Goal: Task Accomplishment & Management: Use online tool/utility

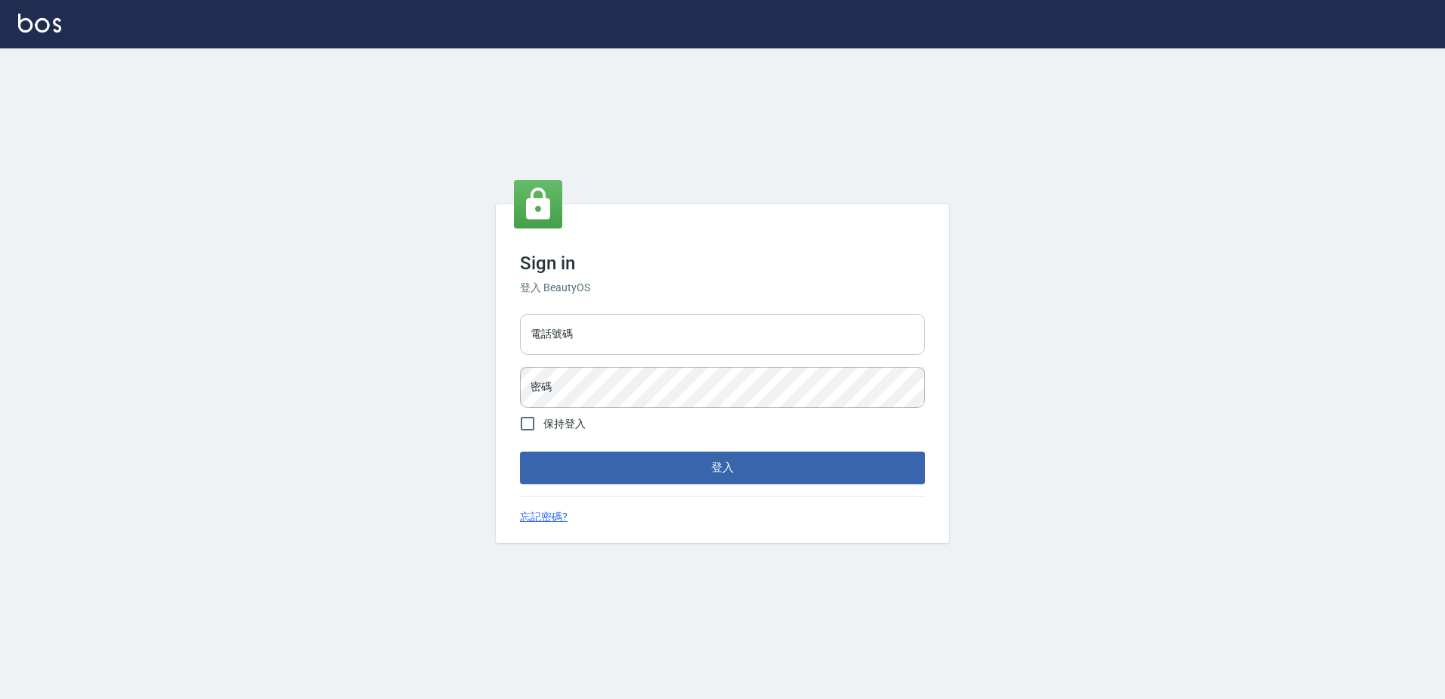
click at [587, 337] on input "電話號碼" at bounding box center [722, 334] width 405 height 41
type input "0426865599"
click at [520, 451] on button "登入" at bounding box center [722, 467] width 405 height 32
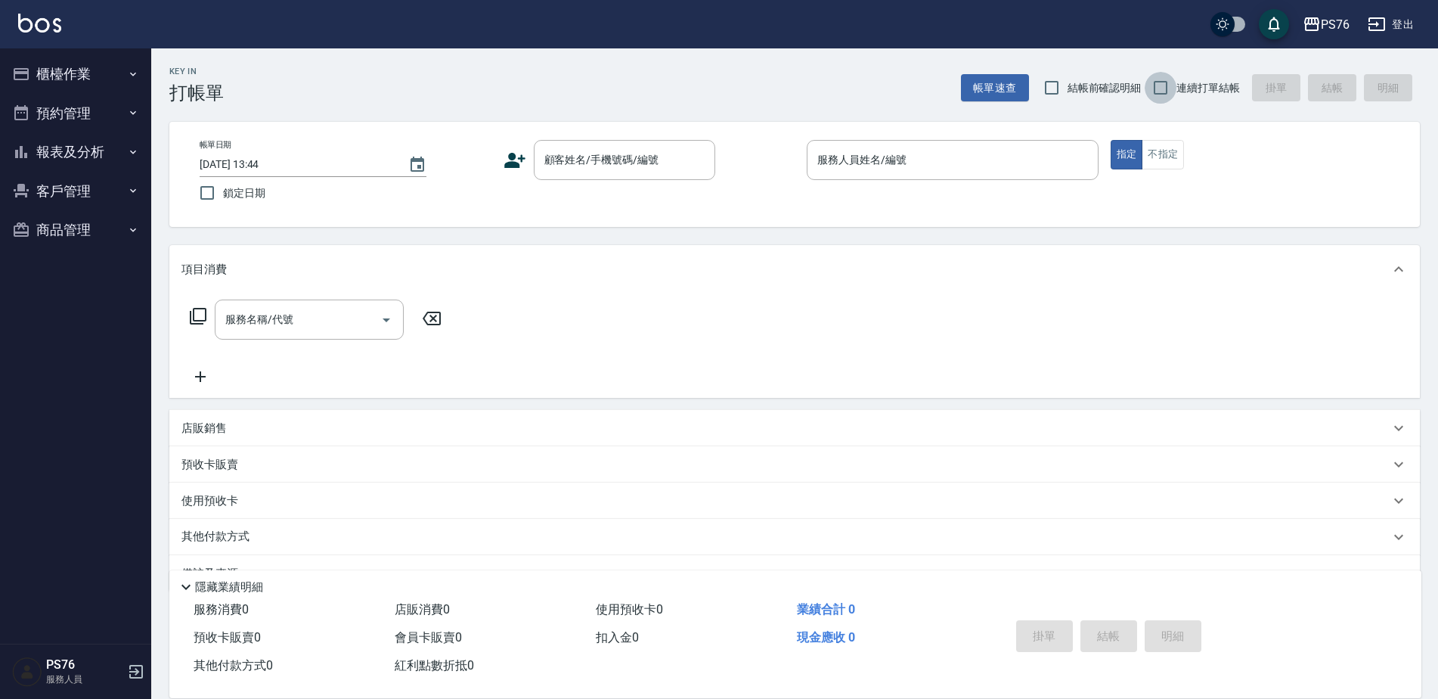
click at [1165, 84] on input "連續打單結帳" at bounding box center [1161, 88] width 32 height 32
checkbox input "true"
click at [113, 77] on button "櫃檯作業" at bounding box center [75, 73] width 139 height 39
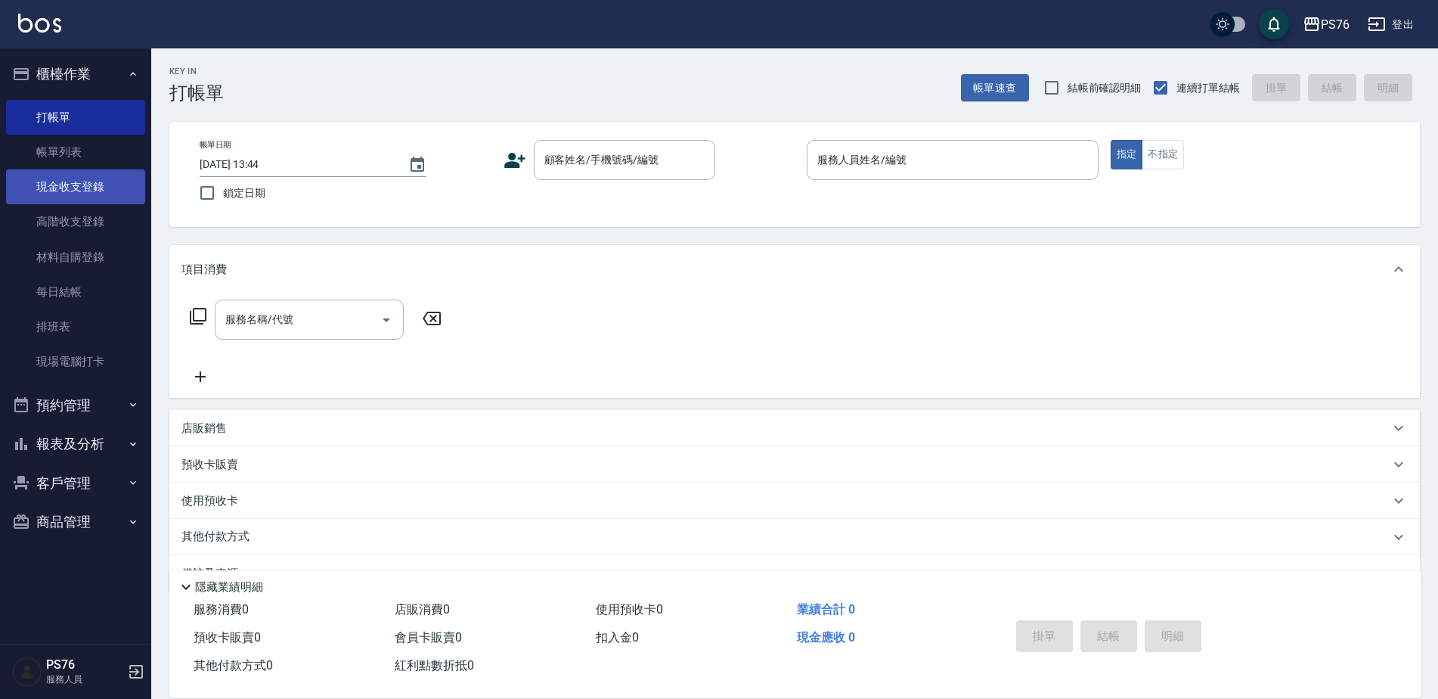
click at [109, 172] on link "現金收支登錄" at bounding box center [75, 186] width 139 height 35
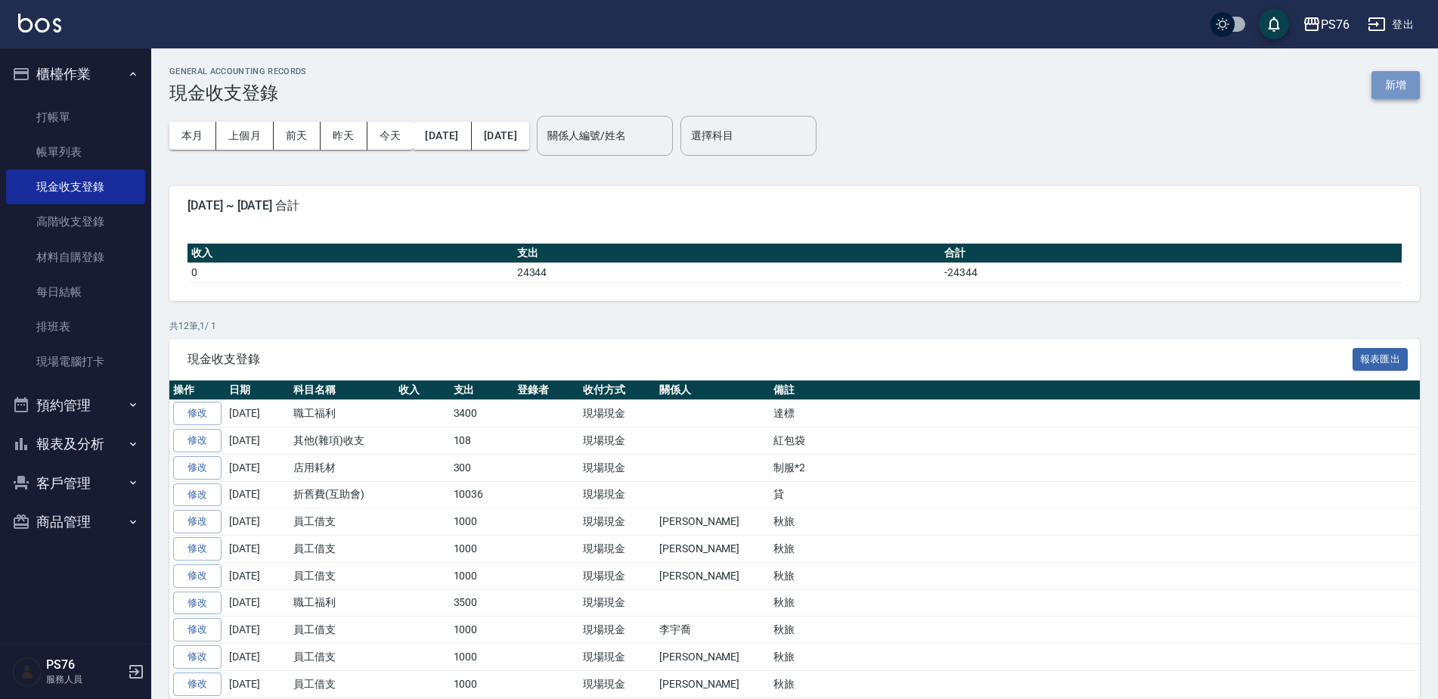
click at [1384, 86] on button "新增" at bounding box center [1395, 85] width 48 height 28
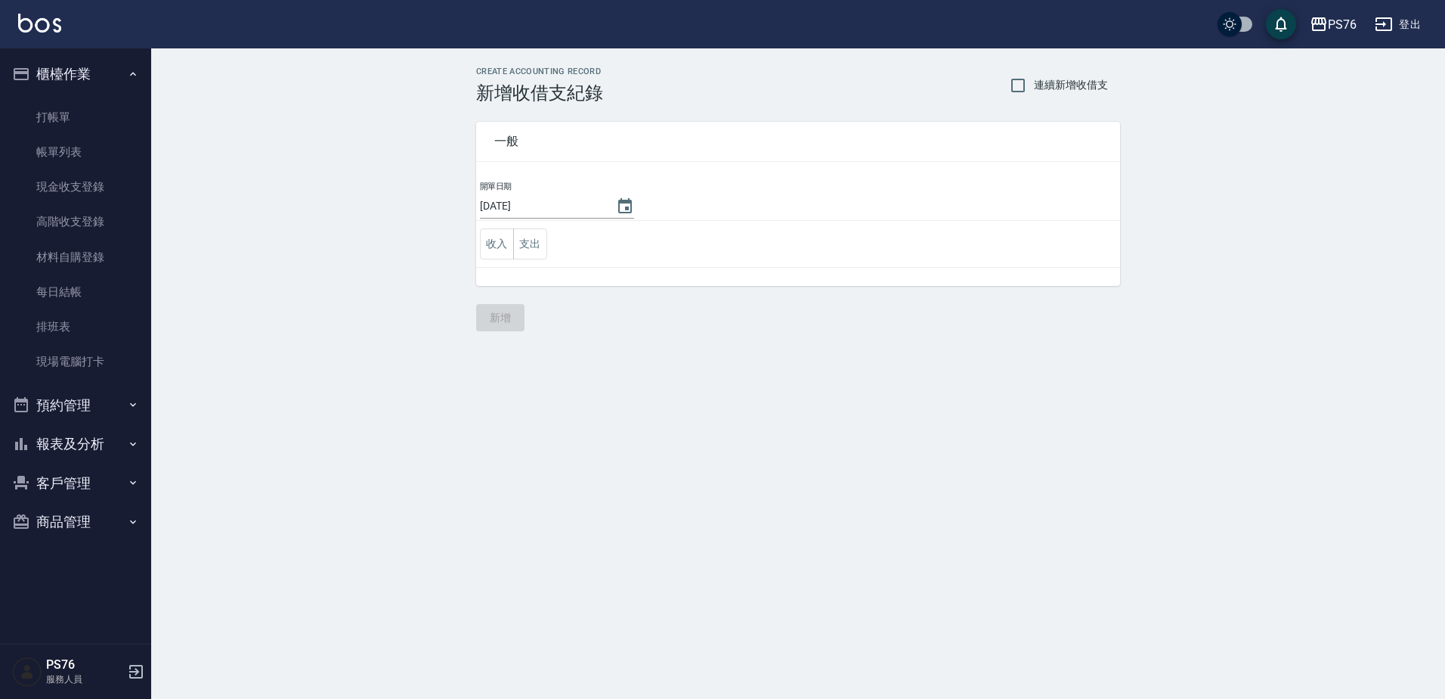
click at [552, 239] on td "收入 支出" at bounding box center [798, 244] width 644 height 47
click at [513, 246] on button "支出" at bounding box center [530, 243] width 34 height 31
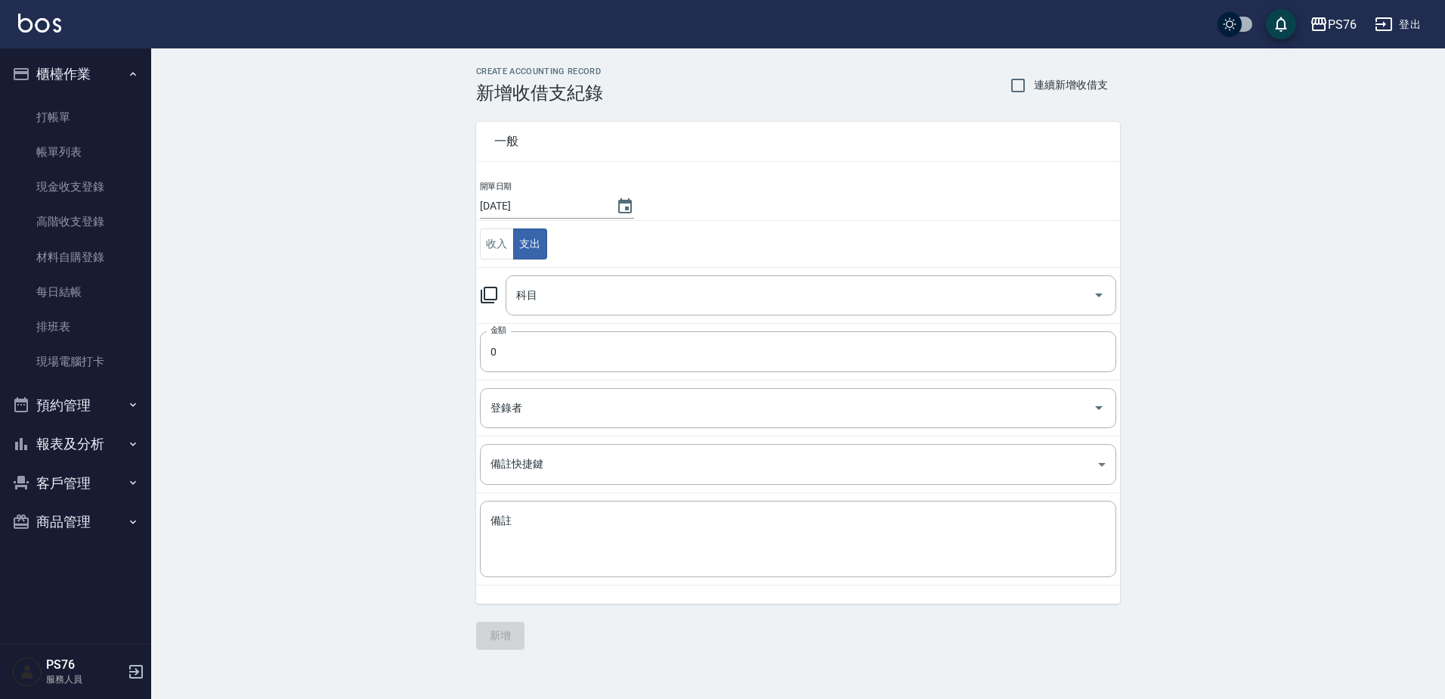
click at [618, 321] on td "科目 科目" at bounding box center [798, 295] width 644 height 56
click at [619, 309] on div "科目" at bounding box center [811, 295] width 611 height 40
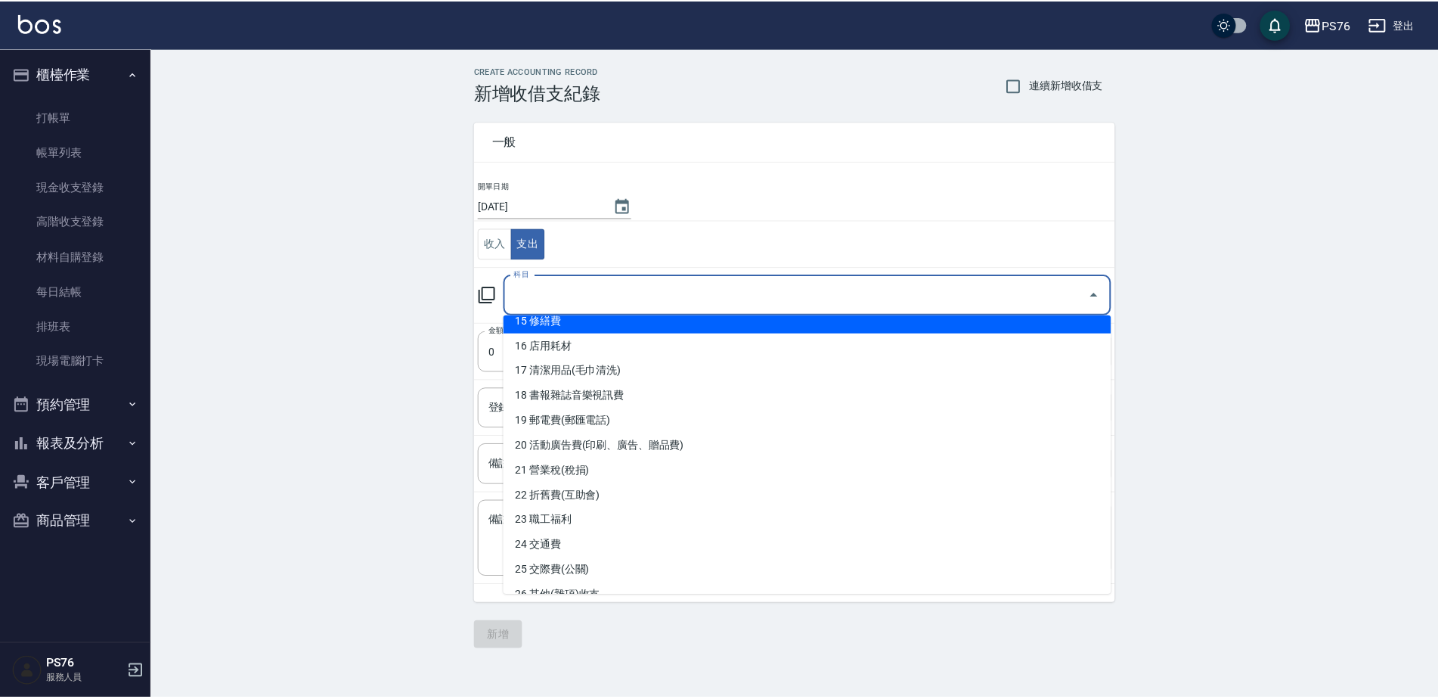
scroll to position [443, 0]
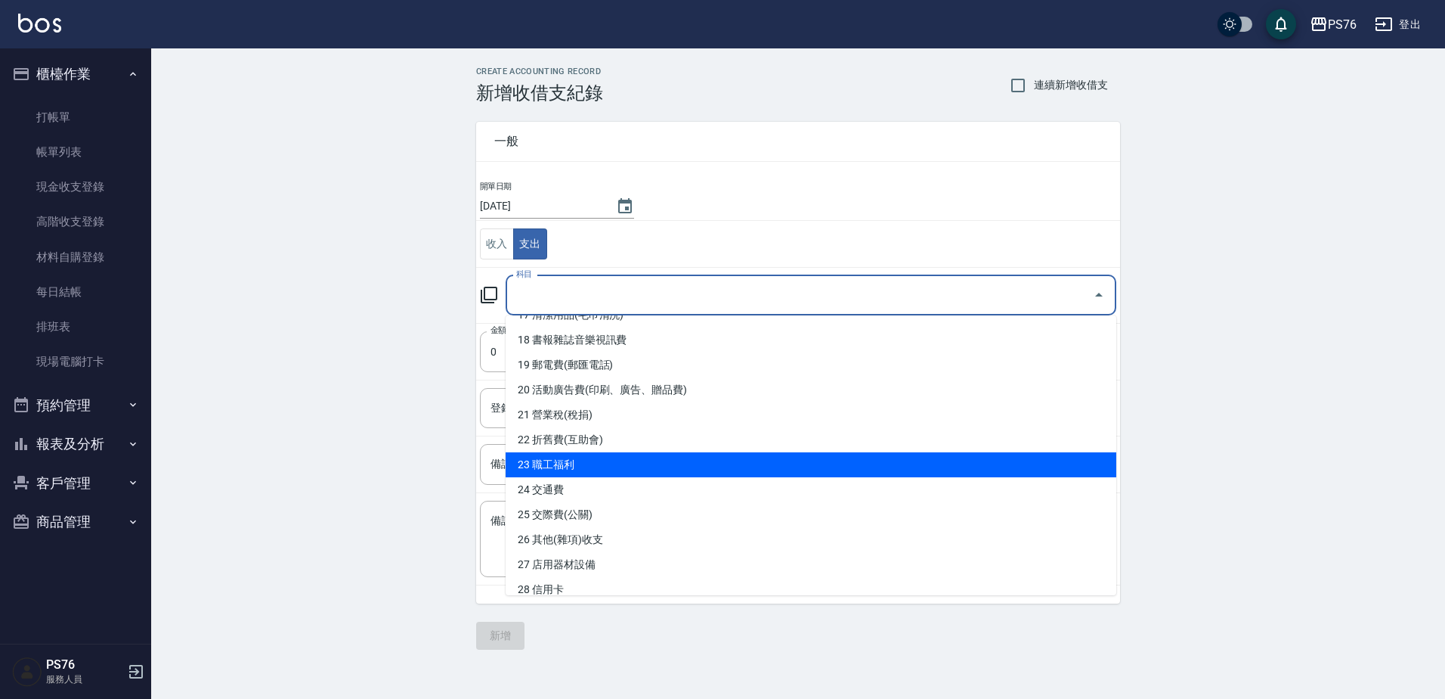
click at [674, 459] on li "23 職工福利" at bounding box center [811, 464] width 611 height 25
type input "23 職工福利"
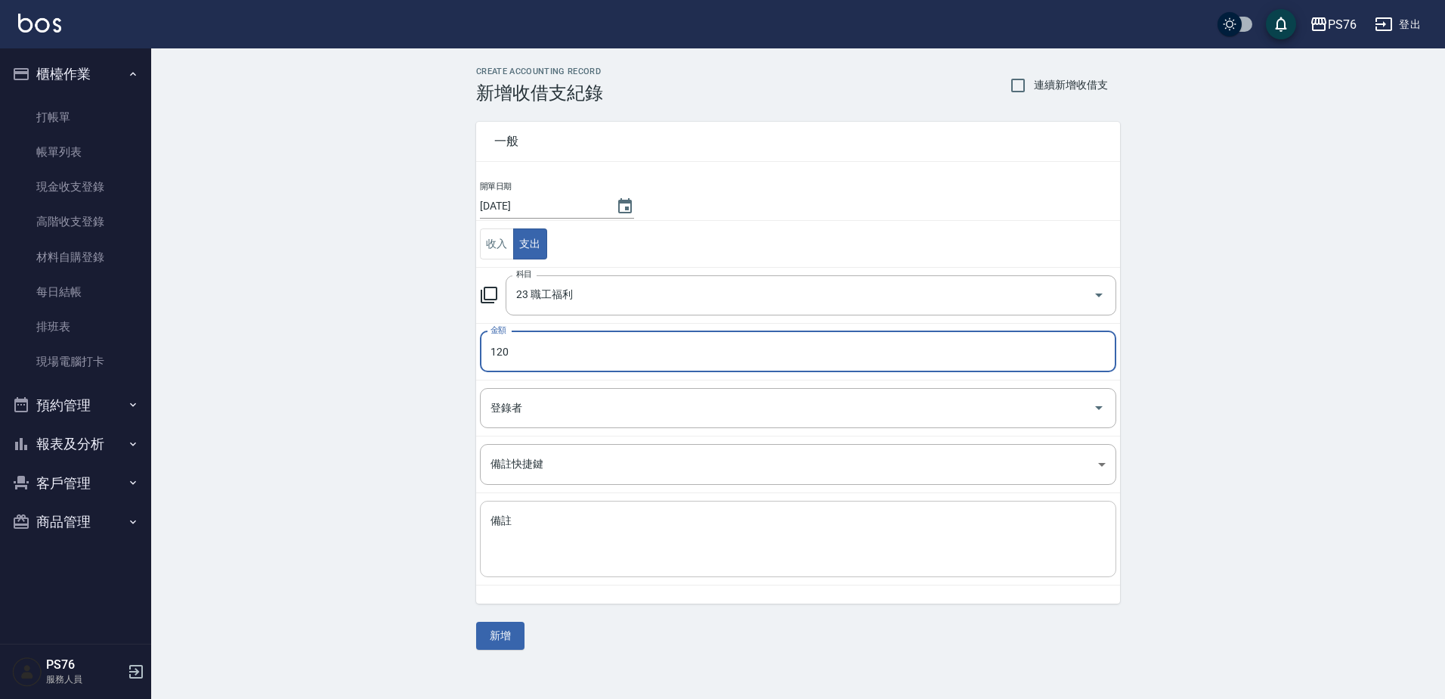
type input "120"
click at [623, 541] on textarea "備註" at bounding box center [798, 538] width 615 height 51
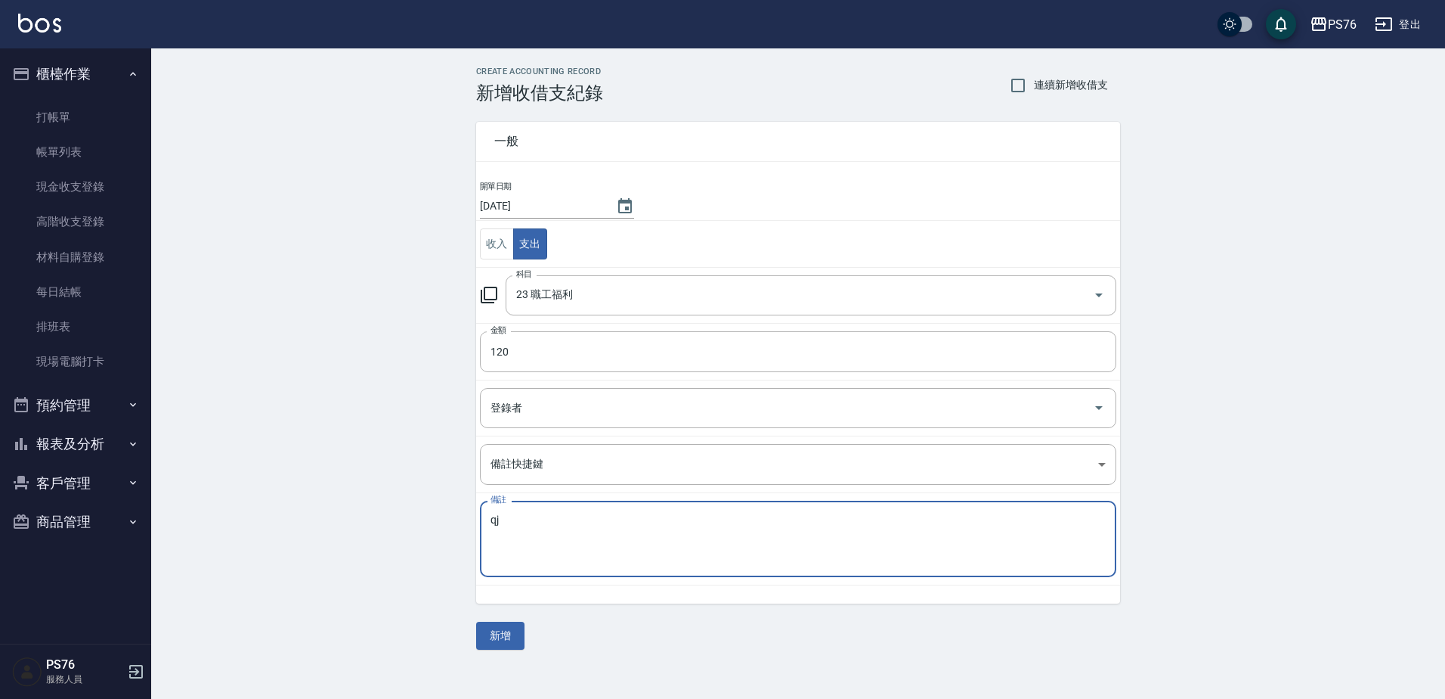
type textarea "q"
type textarea "r"
type textarea "僅"
type textarea "金紙"
click at [512, 624] on button "新增" at bounding box center [500, 635] width 48 height 28
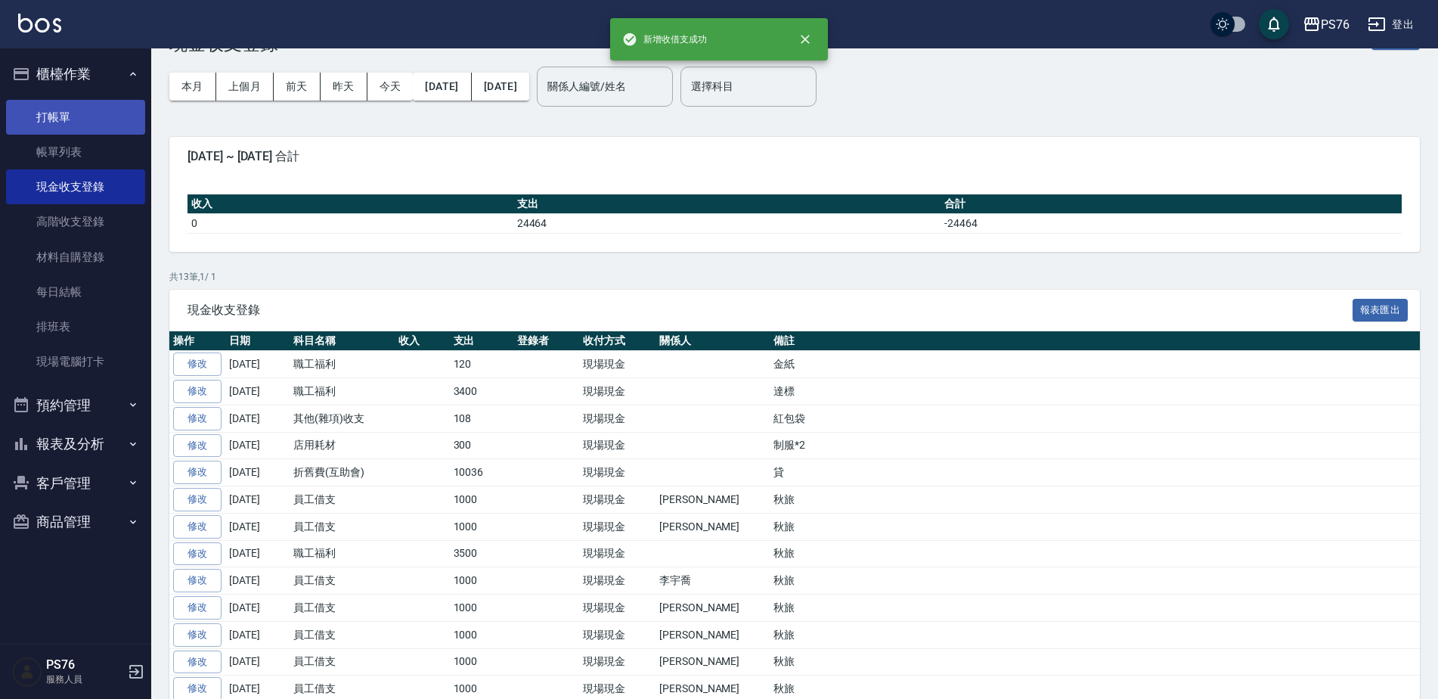
scroll to position [76, 0]
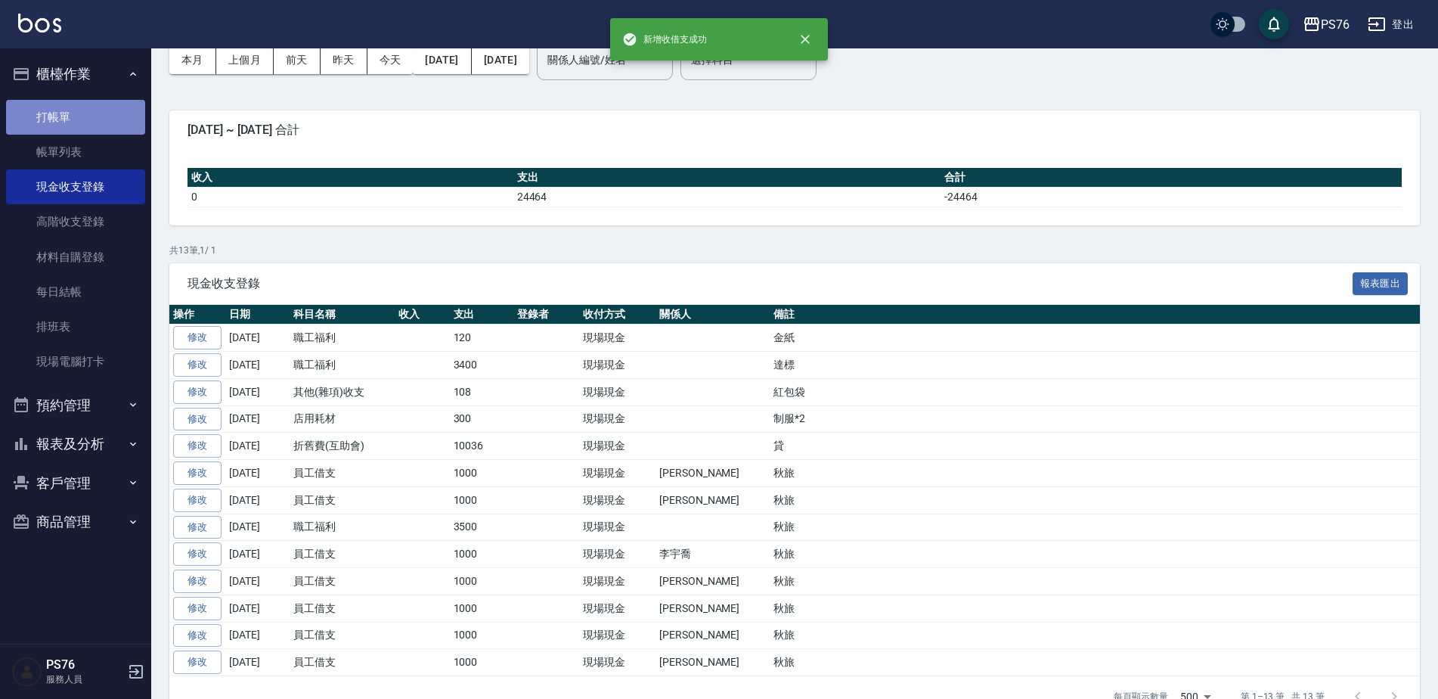
click at [109, 114] on link "打帳單" at bounding box center [75, 117] width 139 height 35
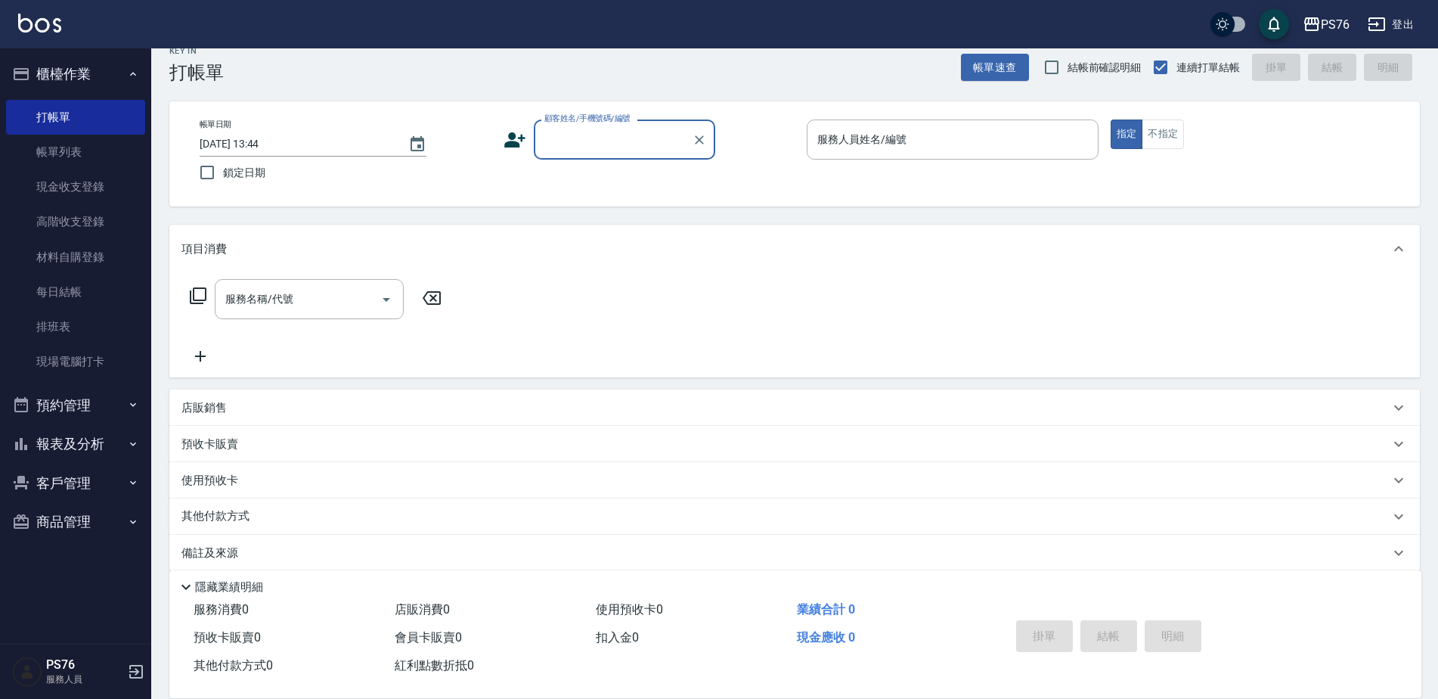
scroll to position [38, 0]
